Goal: Contribute content

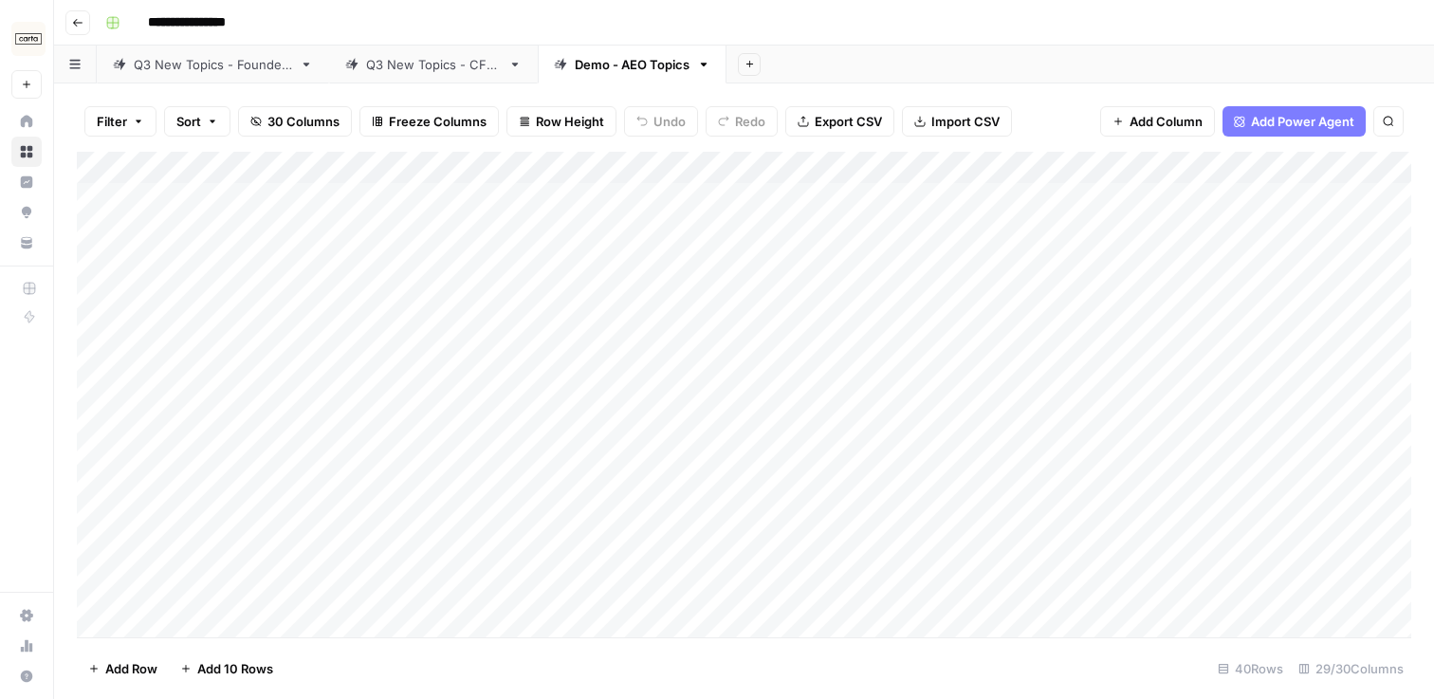
click at [205, 57] on div "Q3 New Topics - Founders" at bounding box center [213, 64] width 158 height 19
click at [415, 71] on div "Q3 New Topics - CFOs" at bounding box center [433, 64] width 135 height 19
click at [264, 60] on div "Q3 New Topics - Founders" at bounding box center [213, 64] width 158 height 19
click at [375, 64] on div "Q3 New Topics - CFOs" at bounding box center [433, 64] width 135 height 19
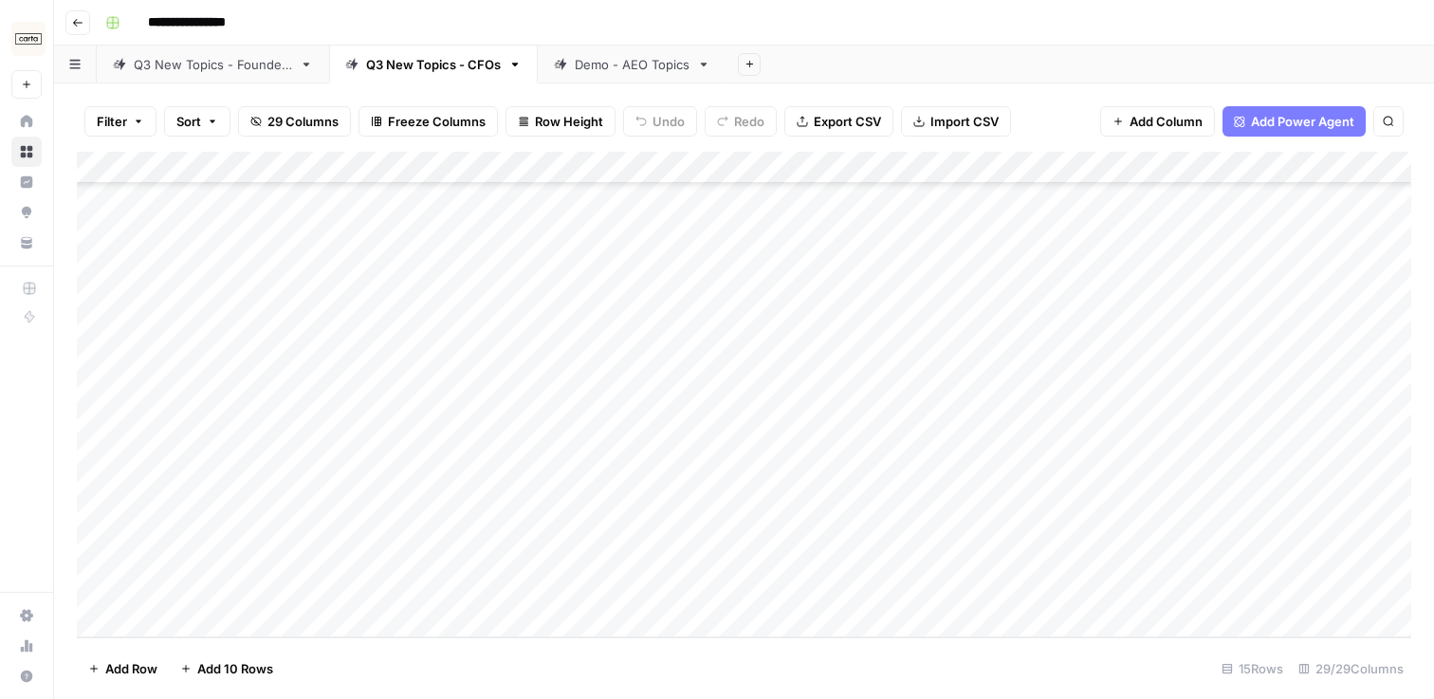
click at [259, 585] on div "Add Column" at bounding box center [744, 395] width 1334 height 486
type textarea "**********"
click at [418, 631] on div "Add Column" at bounding box center [744, 395] width 1334 height 486
click at [541, 574] on div "Add Column" at bounding box center [744, 395] width 1334 height 486
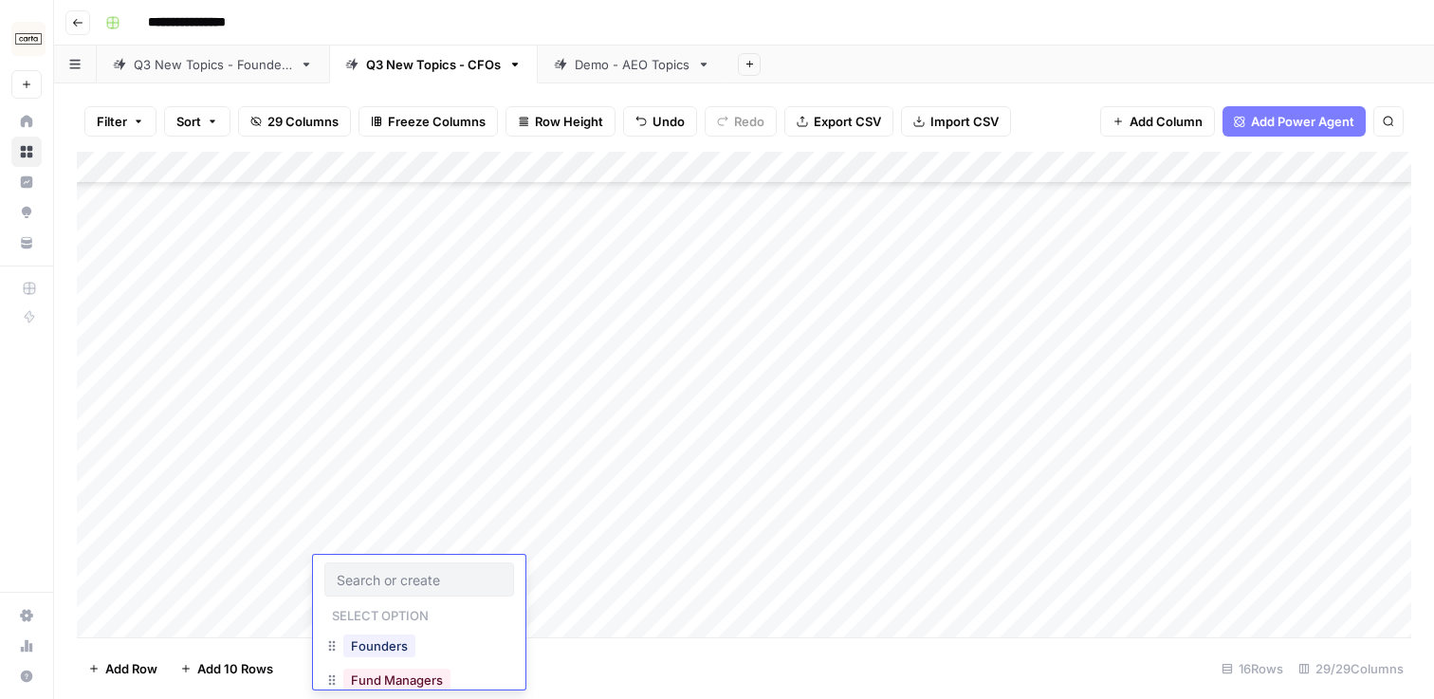
scroll to position [366, 0]
click at [541, 520] on div "Add Column" at bounding box center [744, 395] width 1334 height 486
click at [213, 59] on div "Q3 New Topics - Founders" at bounding box center [213, 64] width 158 height 19
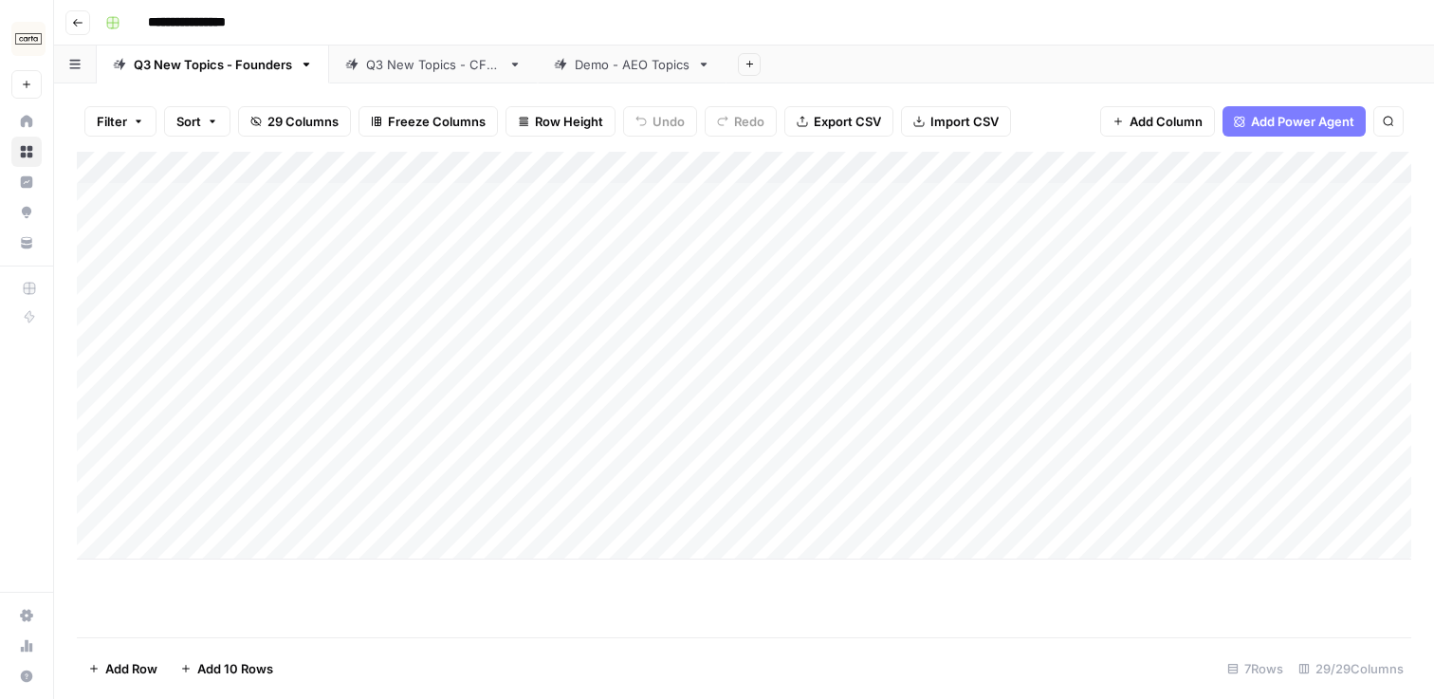
click at [372, 71] on div "Q3 New Topics - CFOs" at bounding box center [433, 64] width 135 height 19
